Goal: Information Seeking & Learning: Learn about a topic

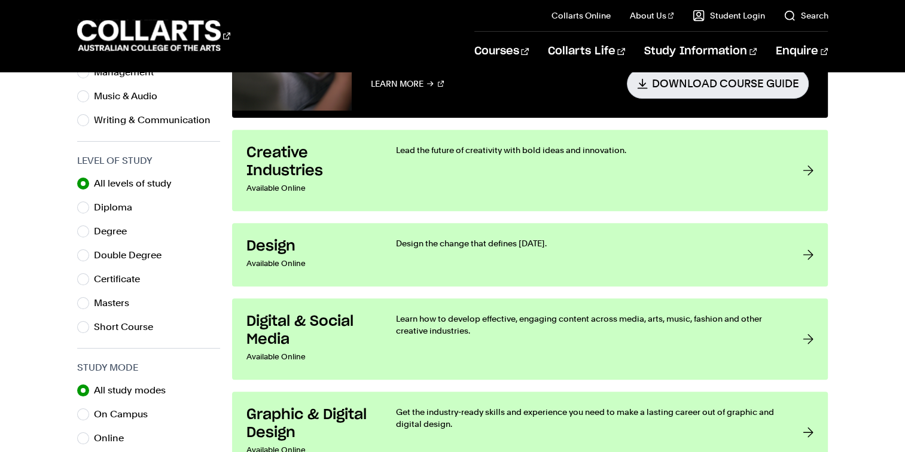
scroll to position [538, 0]
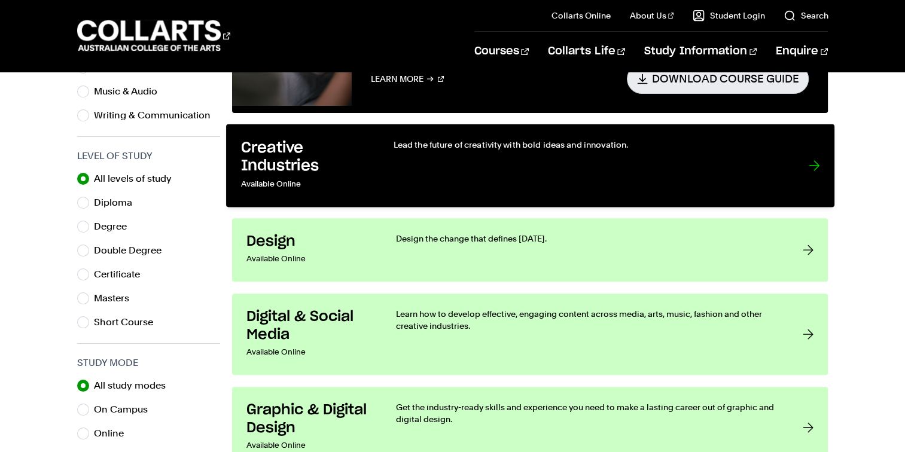
click at [673, 191] on link "Creative Industries Available Online Lead the future of creativity with bold id…" at bounding box center [530, 165] width 608 height 83
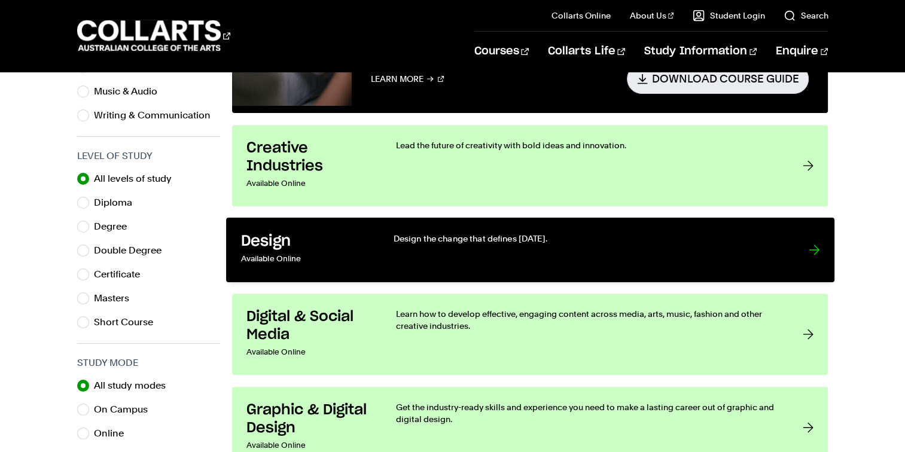
click at [396, 269] on link "Design Available Online Design the change that defines [DATE]." at bounding box center [530, 250] width 608 height 65
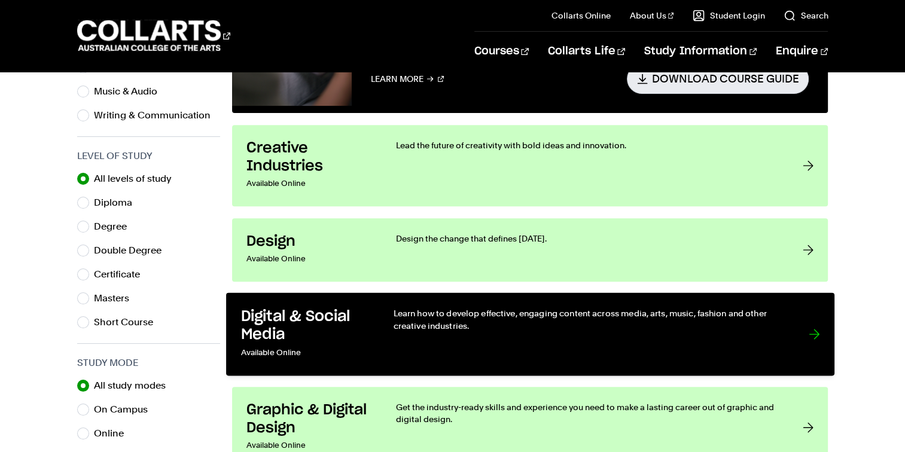
click at [377, 336] on link "Digital & Social Media Available Online Learn how to develop effective, engagin…" at bounding box center [530, 333] width 608 height 83
click at [361, 333] on h3 "Digital & Social Media" at bounding box center [304, 325] width 128 height 36
click at [696, 324] on p "Learn how to develop effective, engaging content across media, arts, music, fas…" at bounding box center [588, 319] width 391 height 25
click at [352, 332] on h3 "Digital & Social Media" at bounding box center [304, 325] width 128 height 36
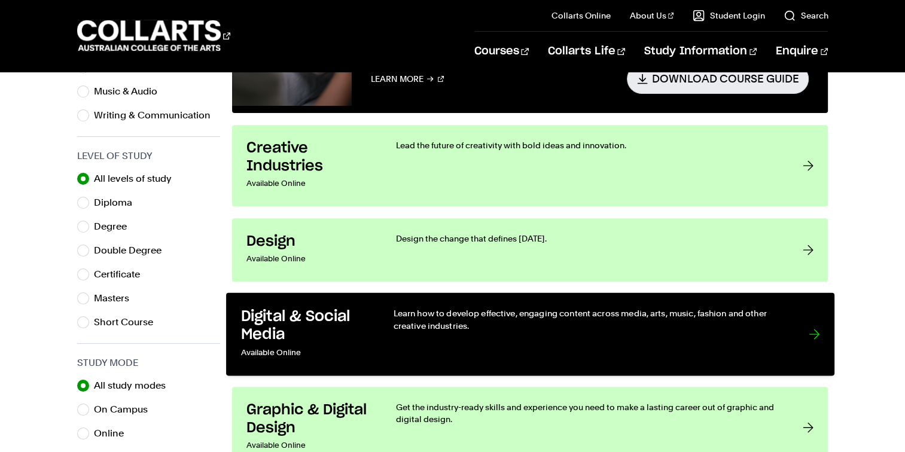
click at [352, 332] on h3 "Digital & Social Media" at bounding box center [304, 325] width 128 height 36
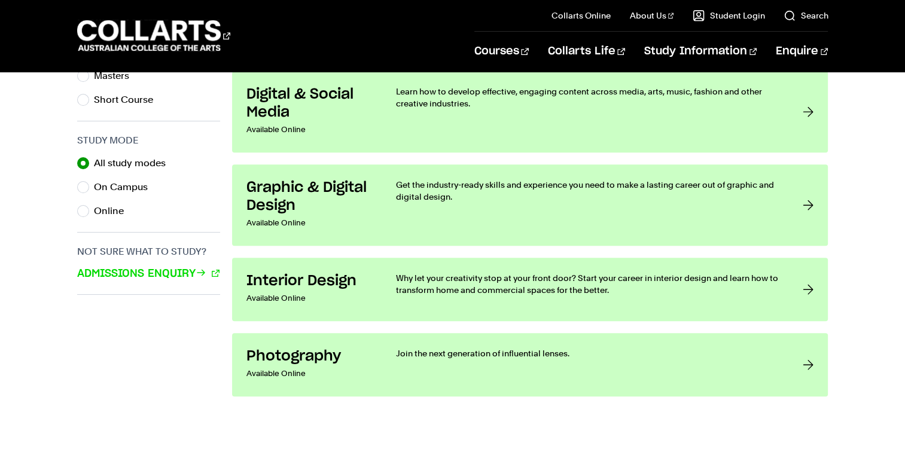
scroll to position [777, 0]
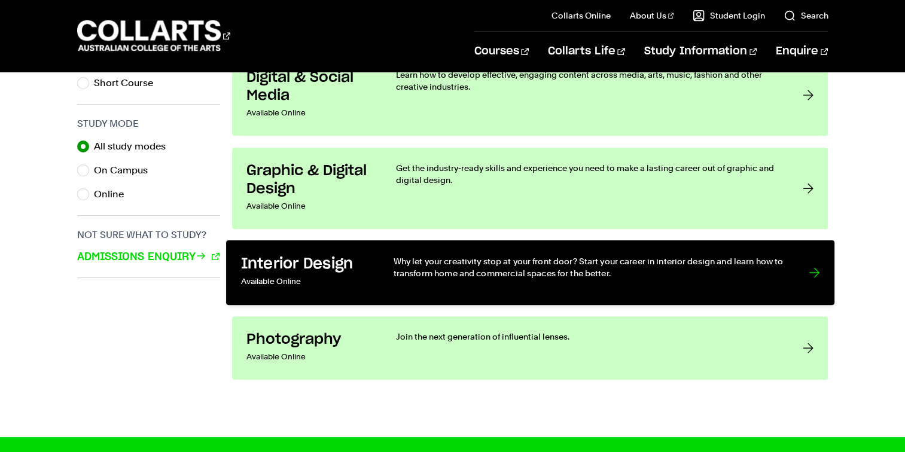
click at [416, 268] on p "Why let your creativity stop at your front door? Start your career in interior …" at bounding box center [588, 267] width 391 height 25
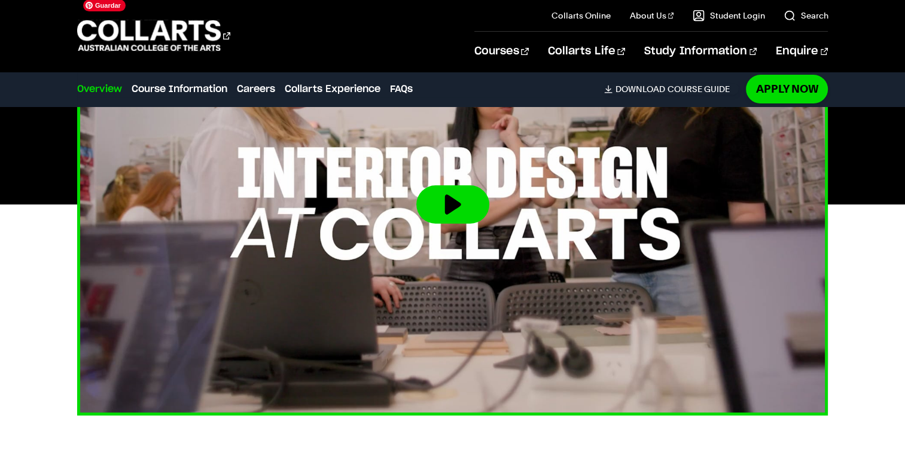
scroll to position [419, 0]
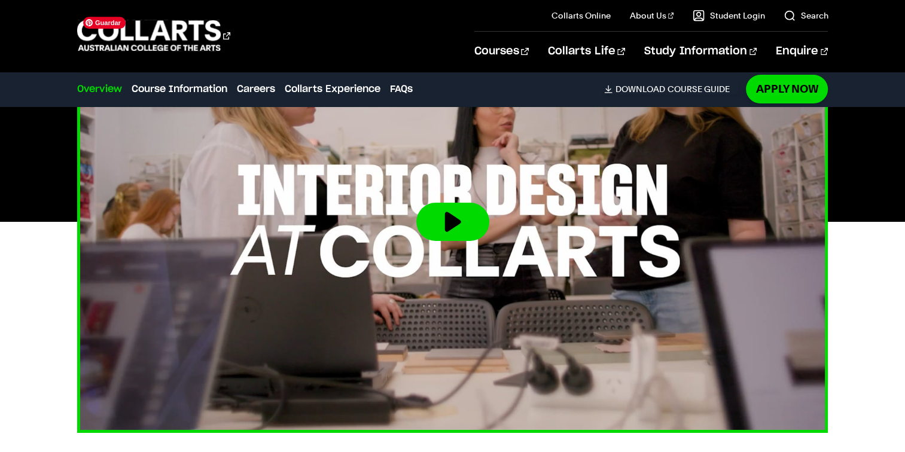
click at [352, 240] on img at bounding box center [452, 222] width 826 height 465
click at [453, 216] on button at bounding box center [452, 222] width 73 height 38
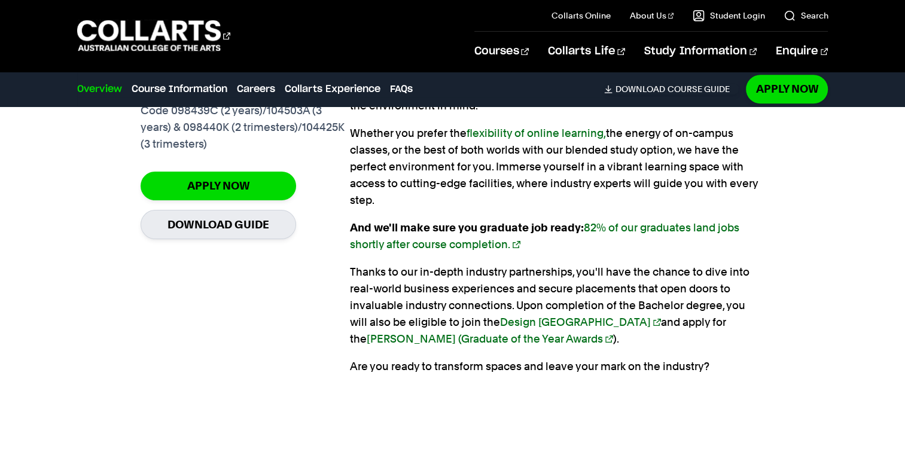
scroll to position [957, 0]
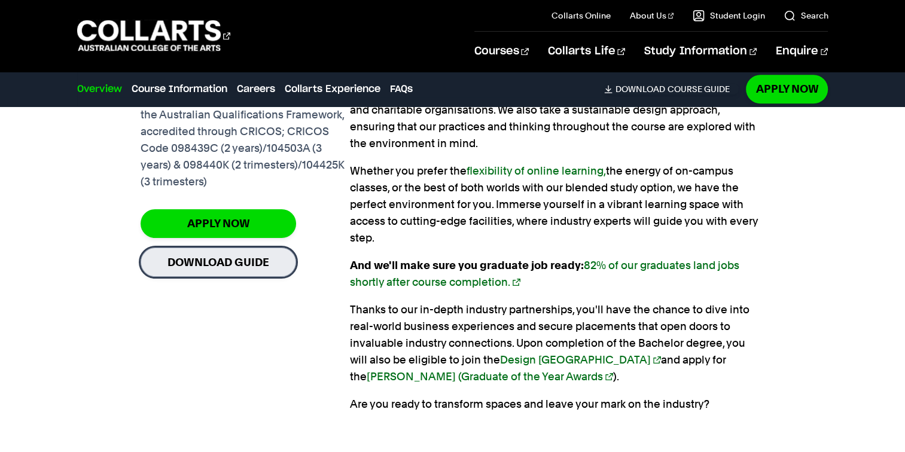
click at [249, 267] on link "Download Guide" at bounding box center [218, 262] width 155 height 29
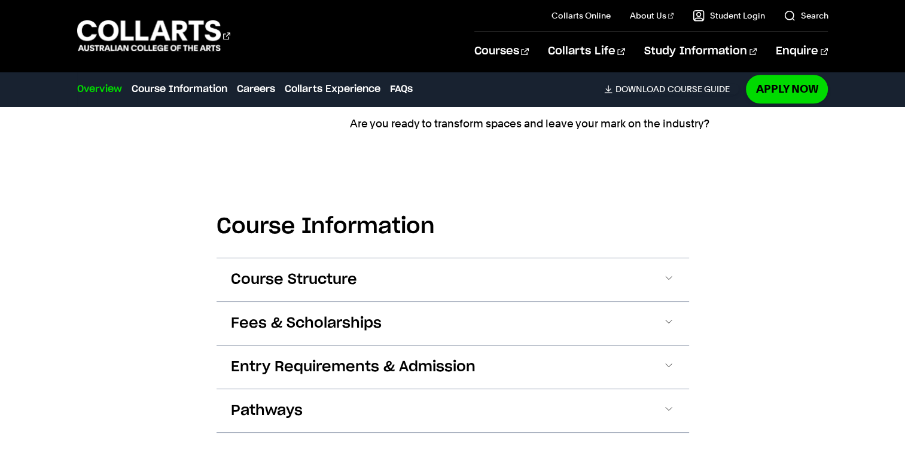
scroll to position [1261, 0]
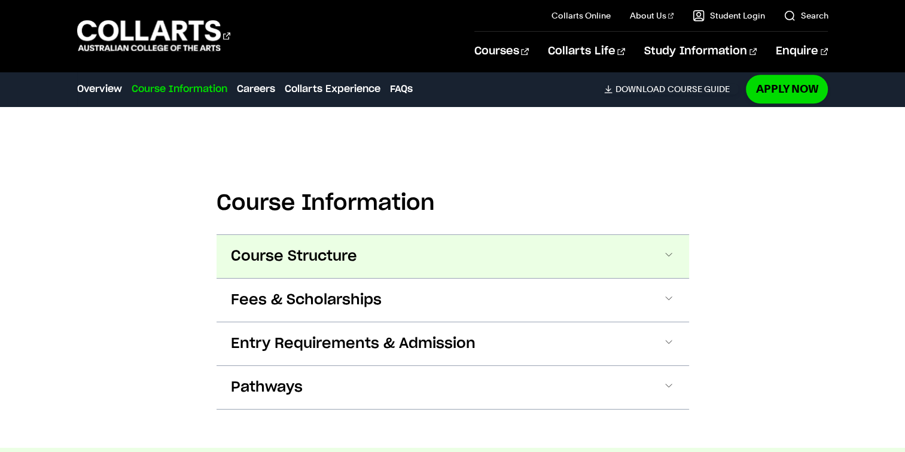
click at [663, 258] on span at bounding box center [669, 257] width 12 height 16
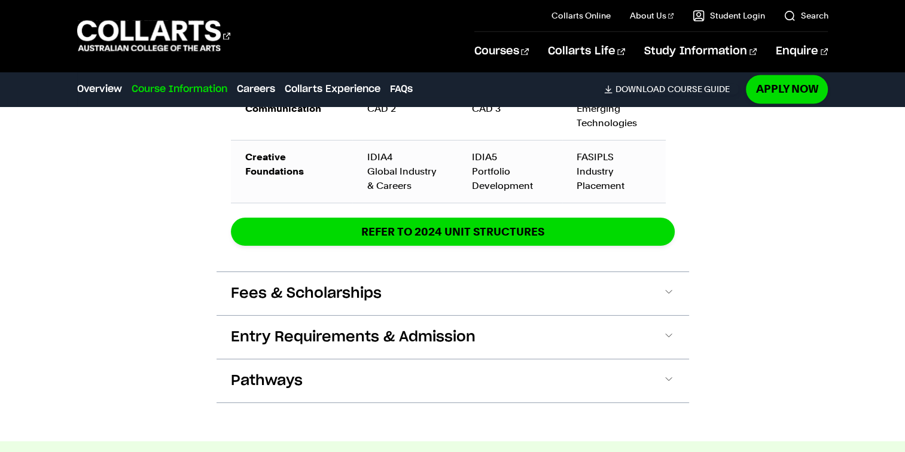
scroll to position [2045, 0]
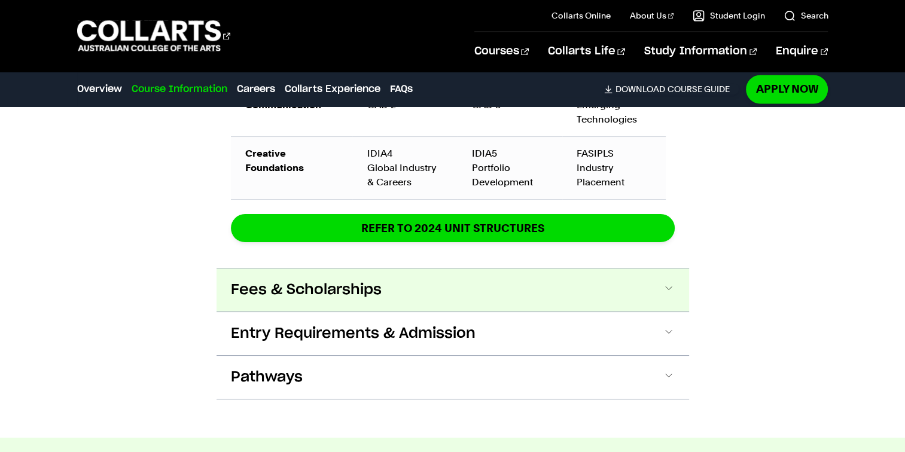
click at [669, 291] on span at bounding box center [669, 290] width 12 height 16
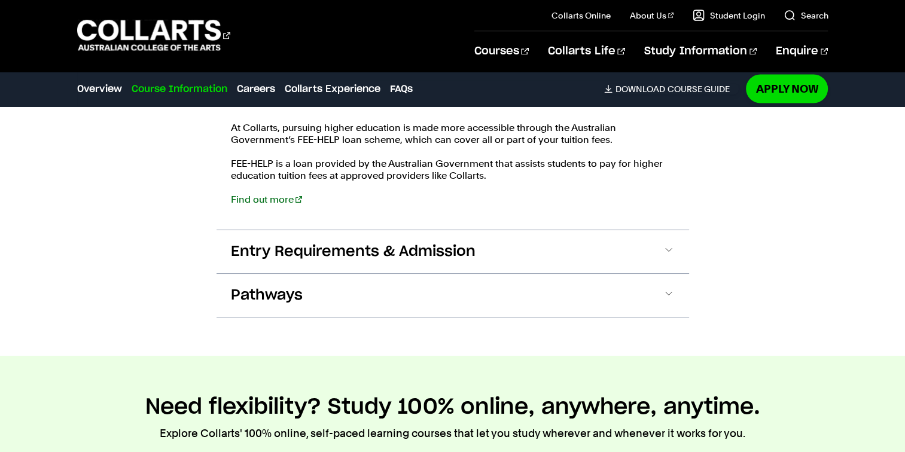
scroll to position [2443, 0]
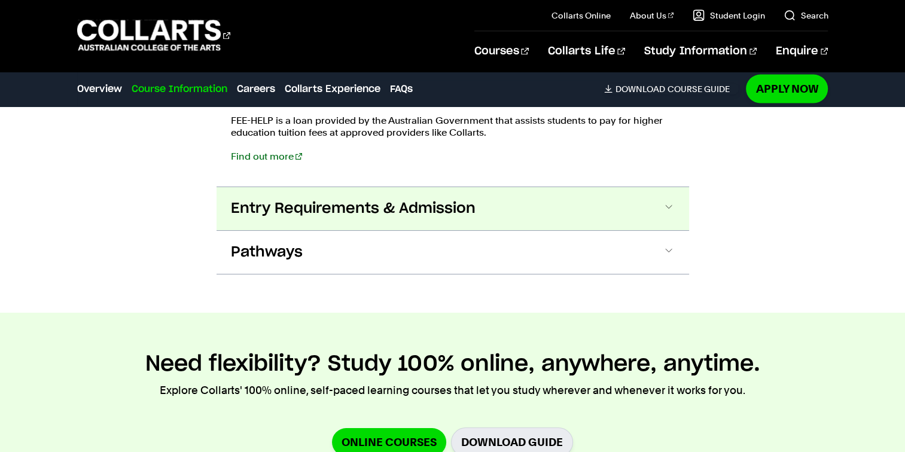
click at [673, 212] on span at bounding box center [669, 209] width 12 height 16
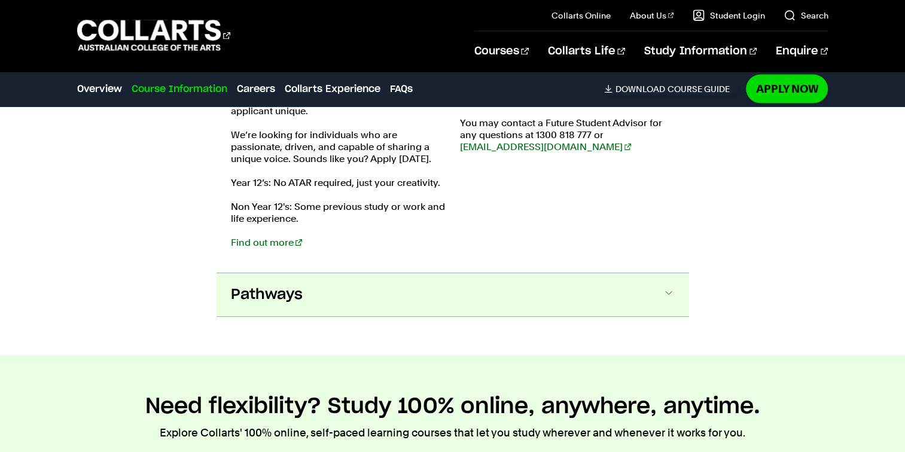
click at [675, 295] on button "Pathways" at bounding box center [452, 294] width 472 height 43
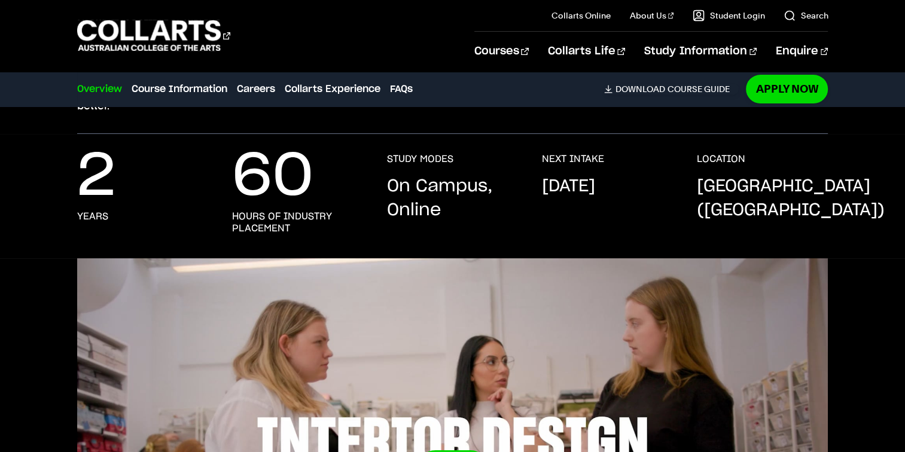
scroll to position [239, 0]
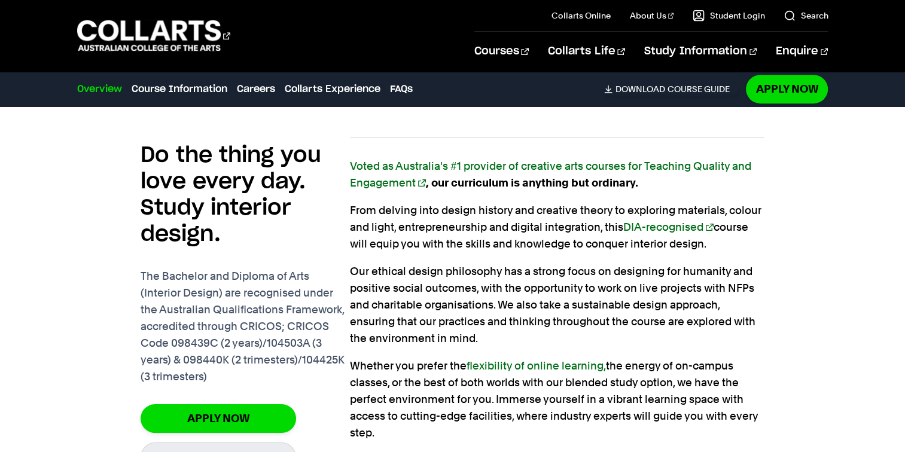
scroll to position [777, 0]
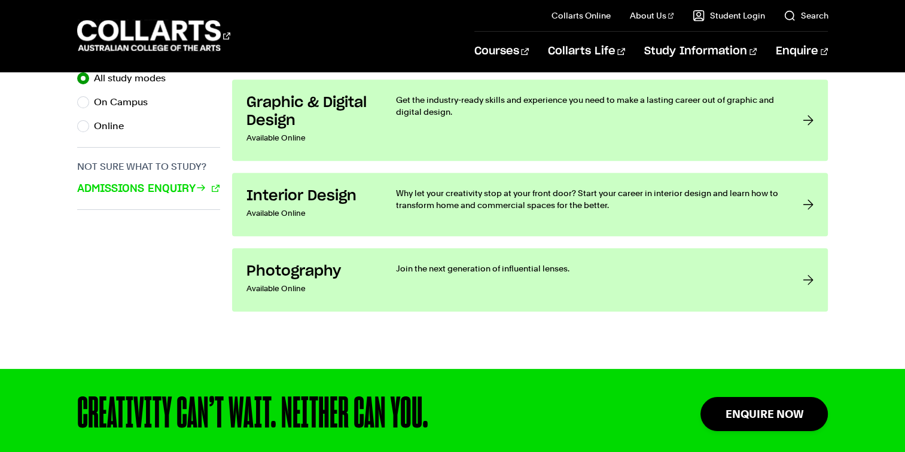
scroll to position [837, 0]
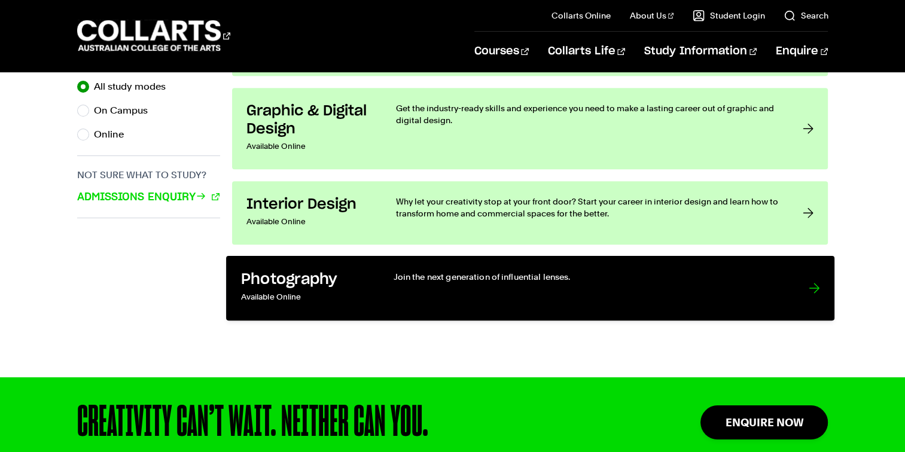
click at [472, 292] on div "Join the next generation of influential lenses." at bounding box center [588, 287] width 391 height 35
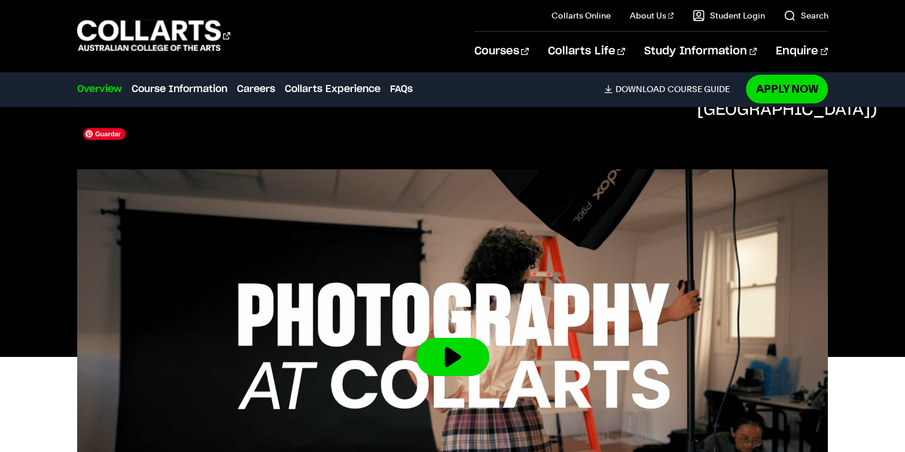
scroll to position [299, 0]
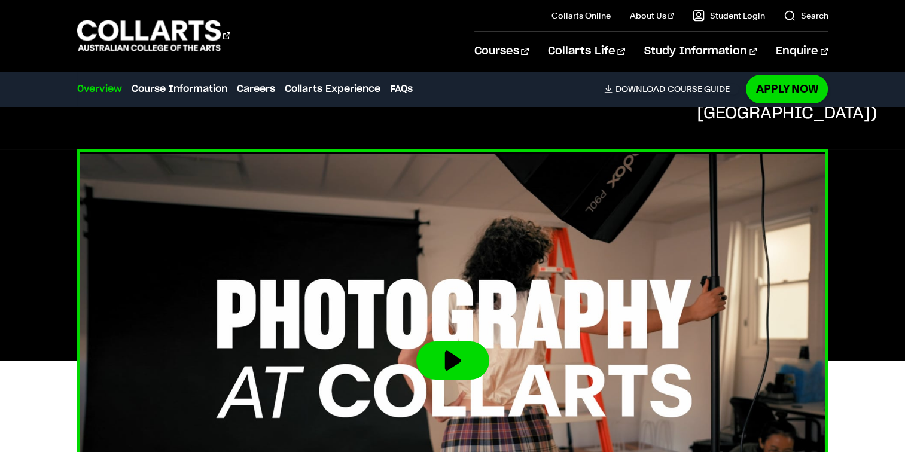
click at [458, 341] on button at bounding box center [452, 360] width 73 height 38
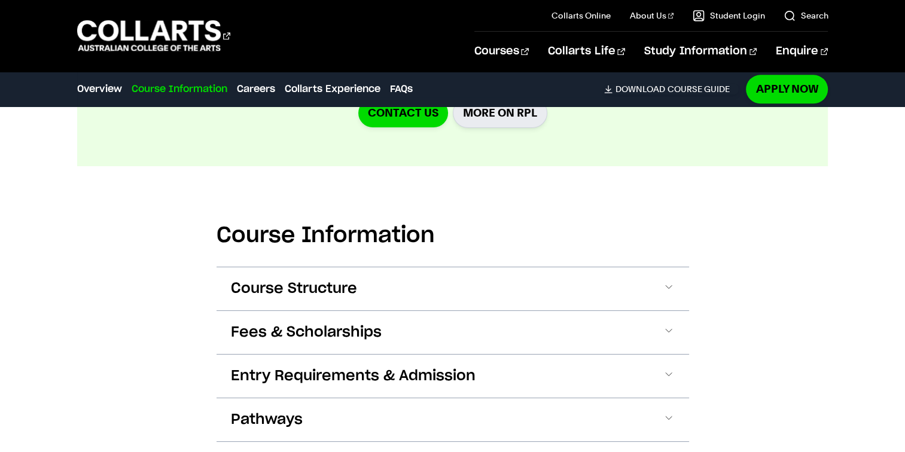
scroll to position [1375, 0]
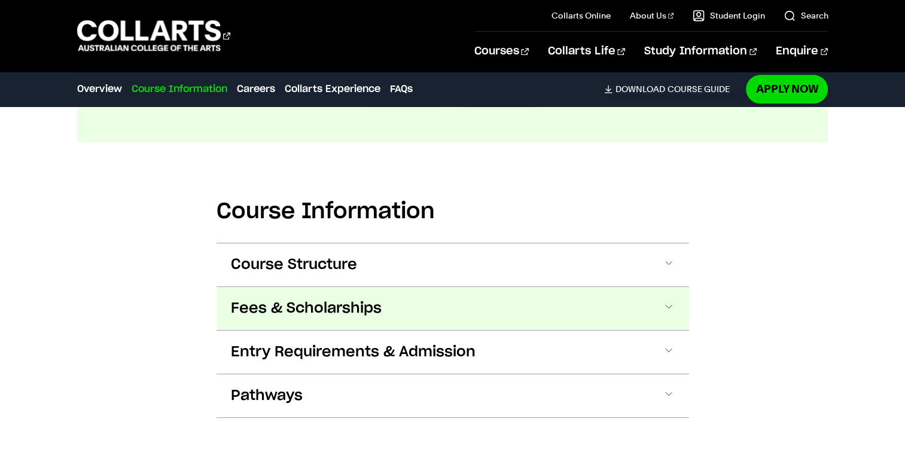
click at [442, 292] on button "Fees & Scholarships" at bounding box center [452, 308] width 472 height 43
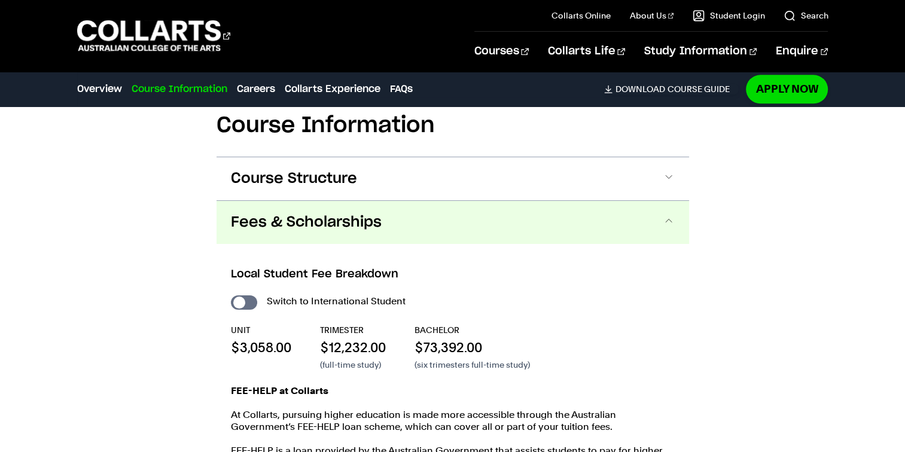
scroll to position [1530, 0]
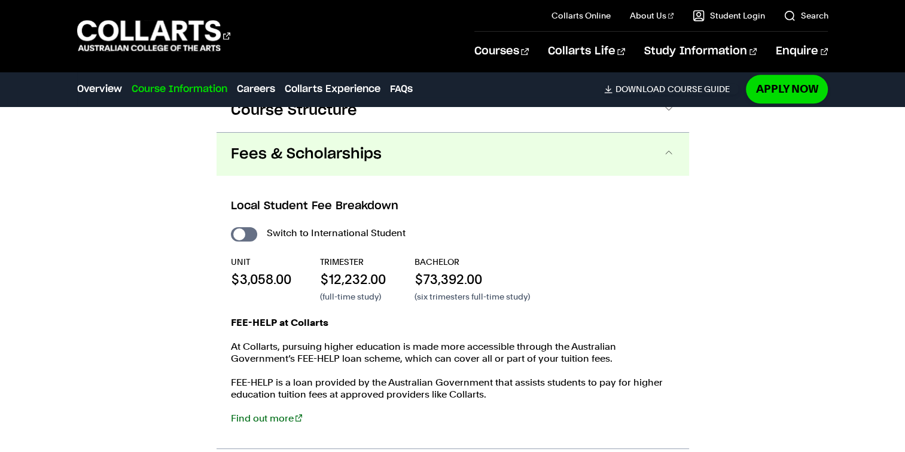
click at [532, 136] on button "Fees & Scholarships" at bounding box center [452, 154] width 472 height 43
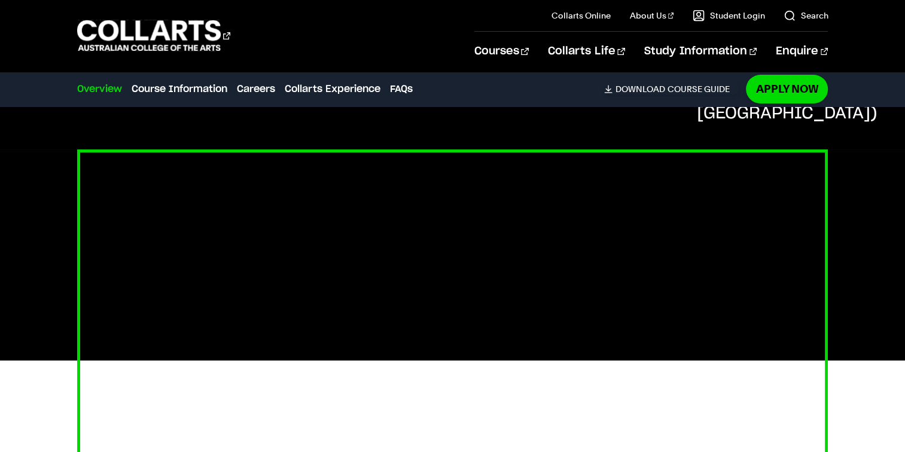
scroll to position [0, 0]
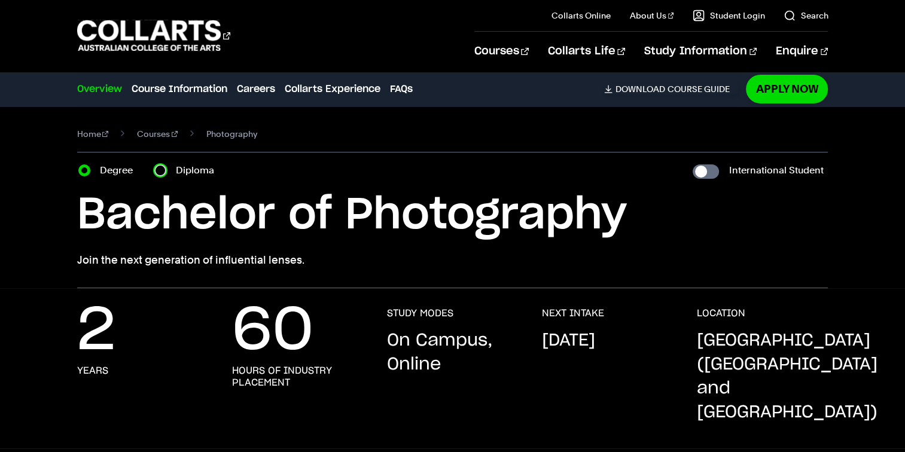
click at [159, 170] on input "Diploma" at bounding box center [160, 170] width 12 height 12
radio input "true"
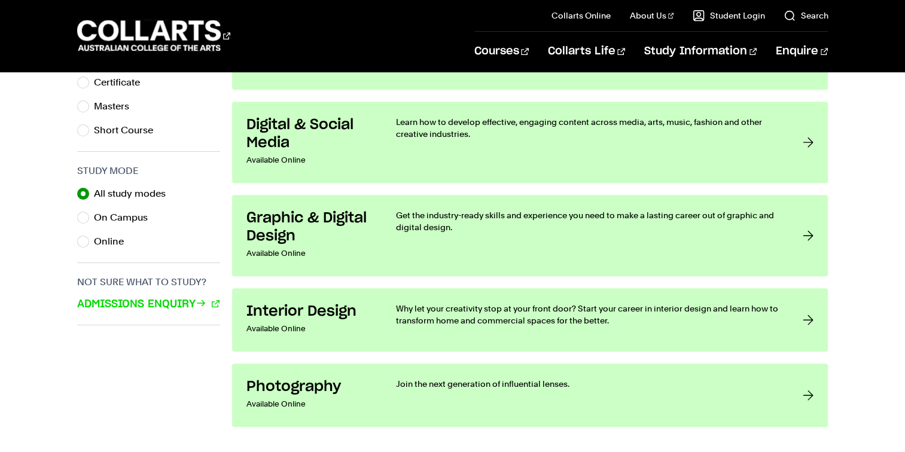
scroll to position [690, 0]
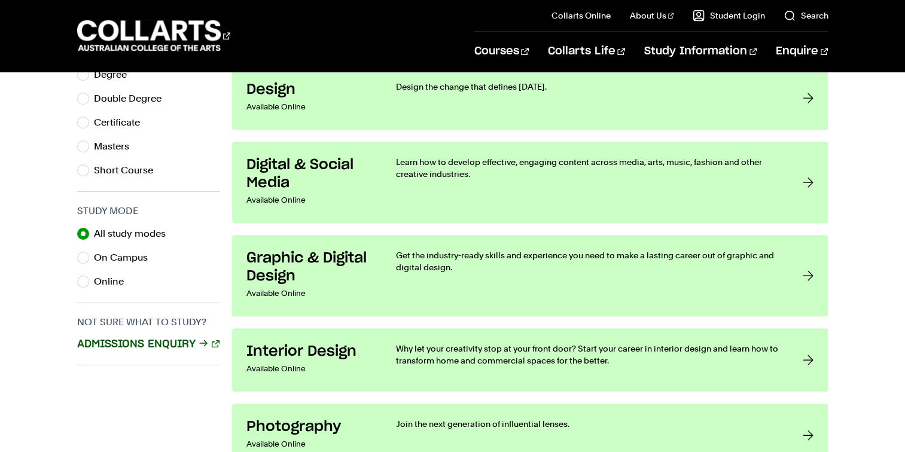
click at [175, 346] on link "Admissions Enquiry" at bounding box center [148, 345] width 142 height 16
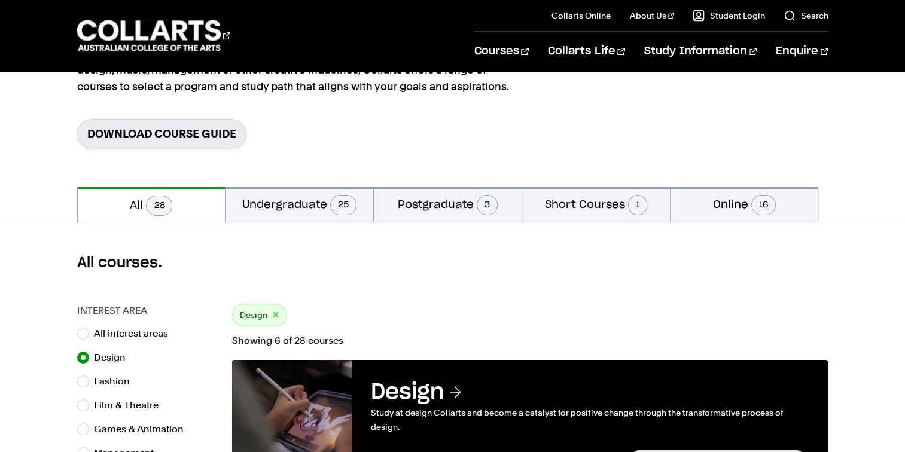
scroll to position [152, 0]
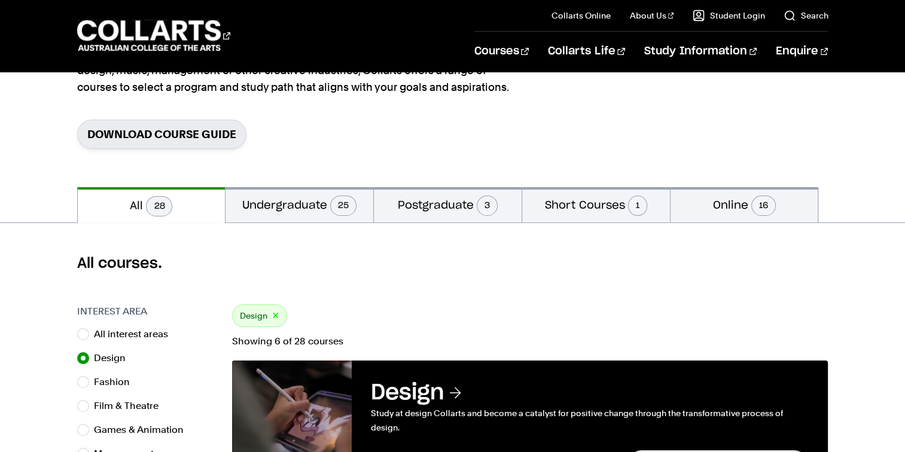
click at [295, 343] on p "Showing 6 of 28 courses" at bounding box center [530, 342] width 596 height 10
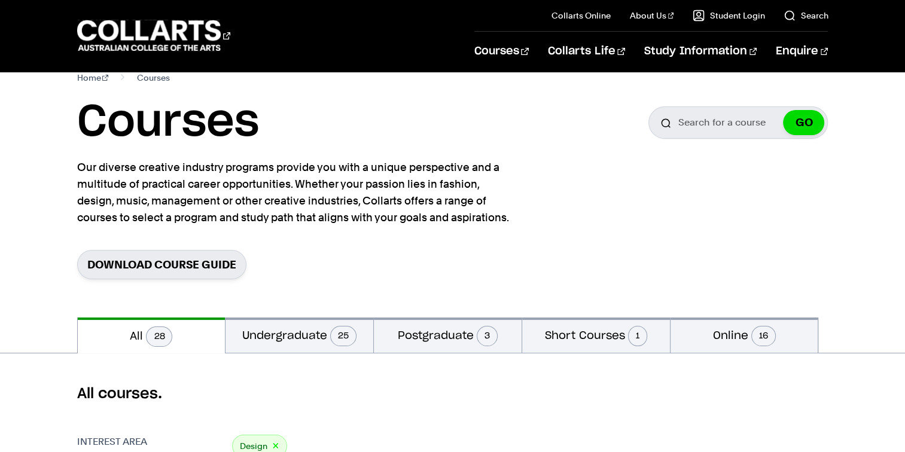
scroll to position [0, 0]
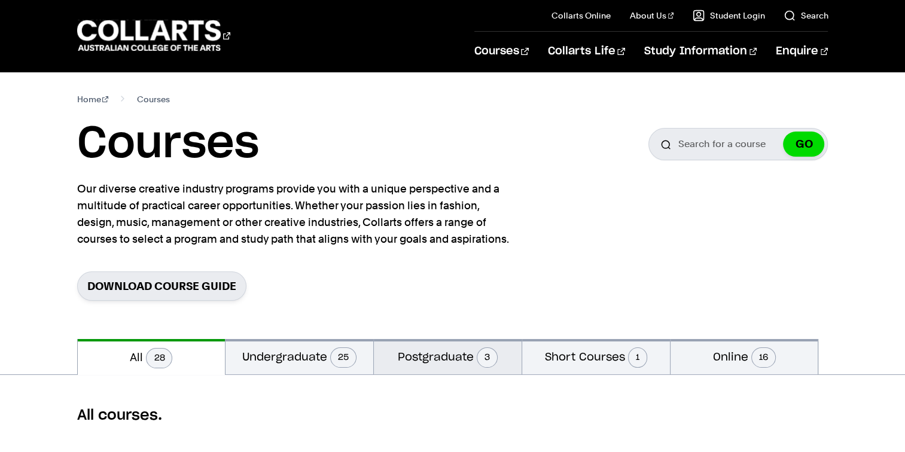
click at [452, 365] on button "Postgraduate 3" at bounding box center [448, 356] width 148 height 35
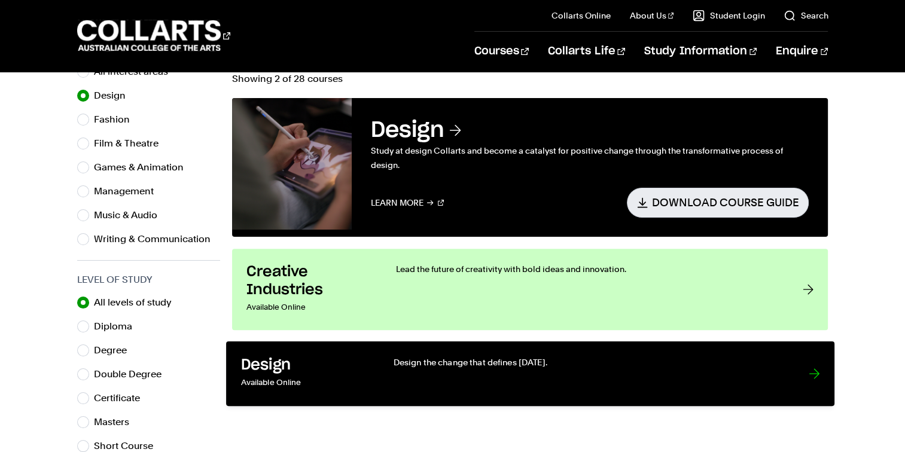
scroll to position [419, 0]
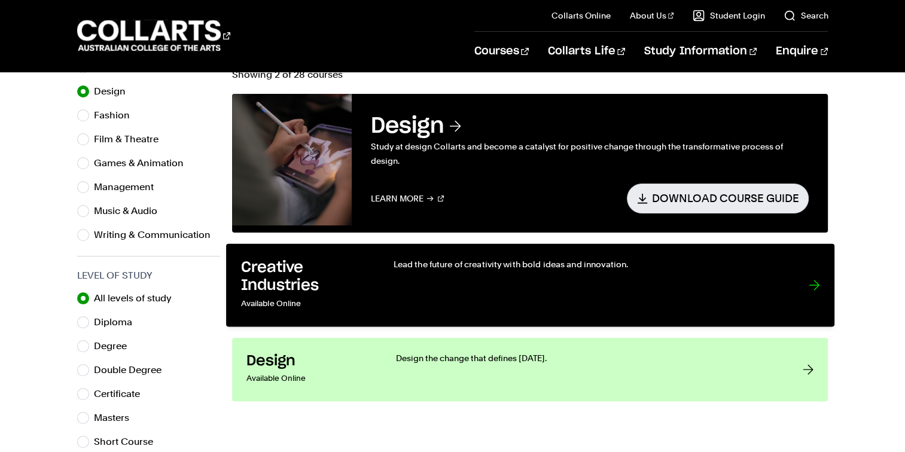
click at [507, 285] on div "Lead the future of creativity with bold ideas and innovation." at bounding box center [588, 285] width 391 height 54
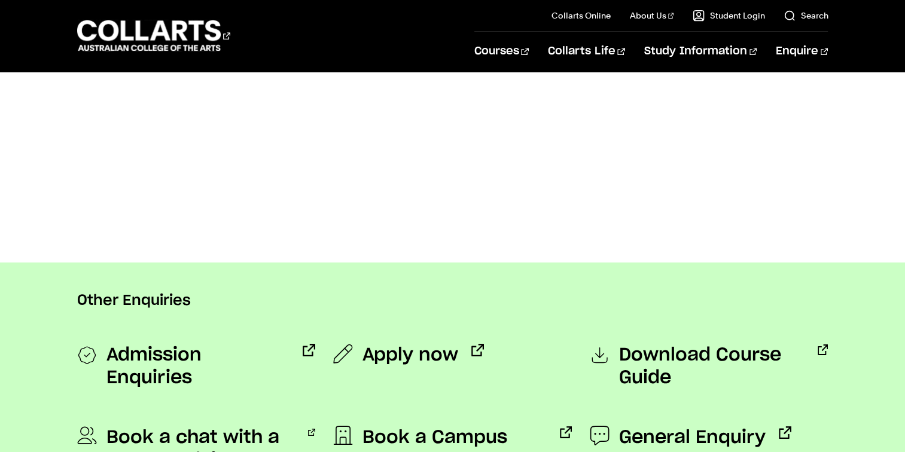
scroll to position [897, 0]
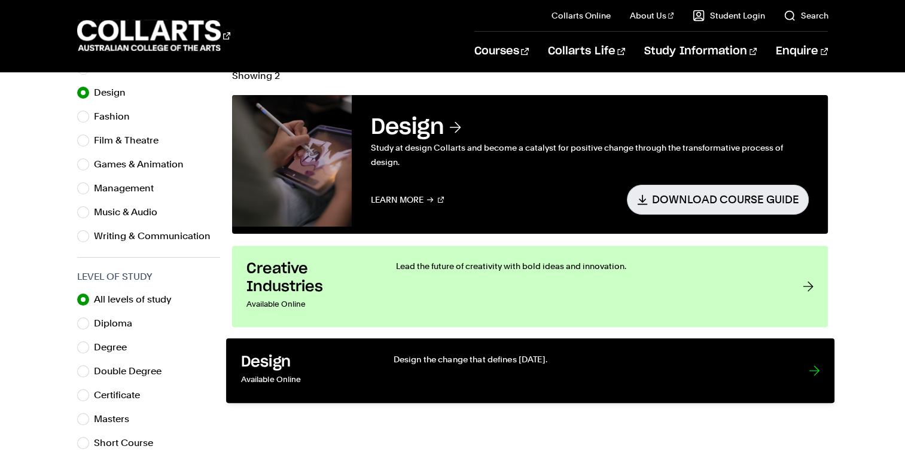
scroll to position [419, 0]
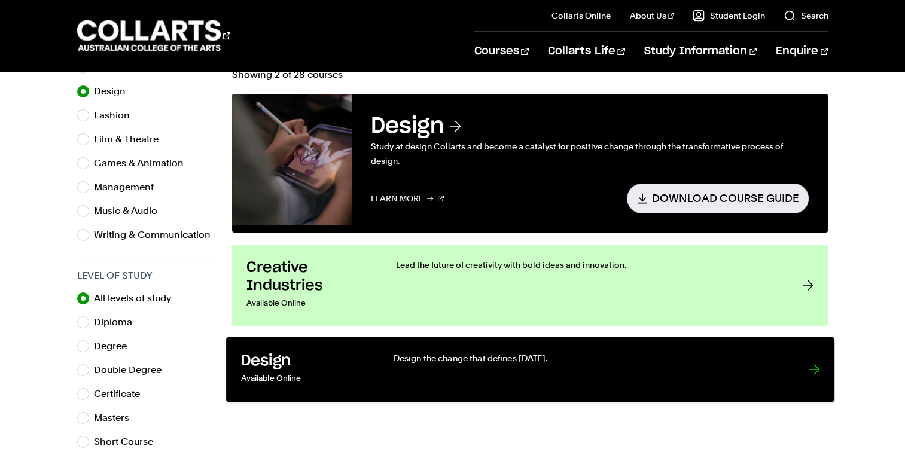
click at [488, 370] on div "Design the change that defines [DATE]." at bounding box center [588, 369] width 391 height 35
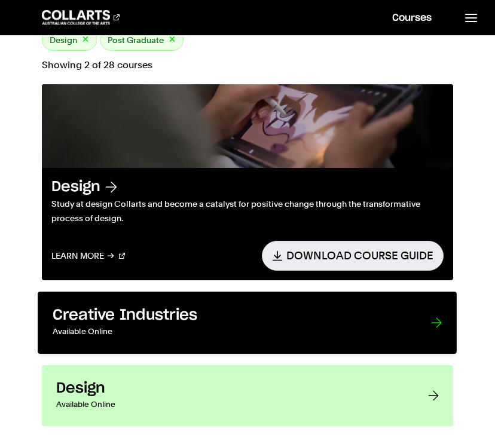
click at [157, 325] on p "Available Online" at bounding box center [230, 332] width 355 height 14
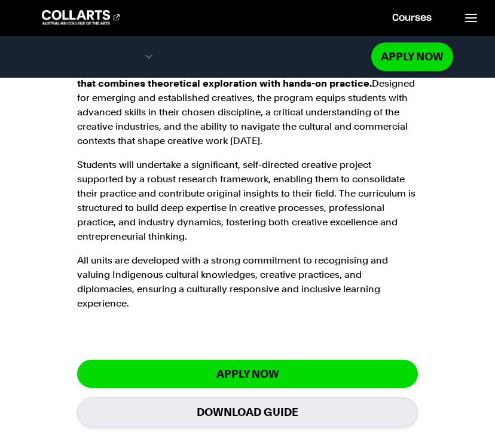
scroll to position [598, 0]
